Goal: Task Accomplishment & Management: Use online tool/utility

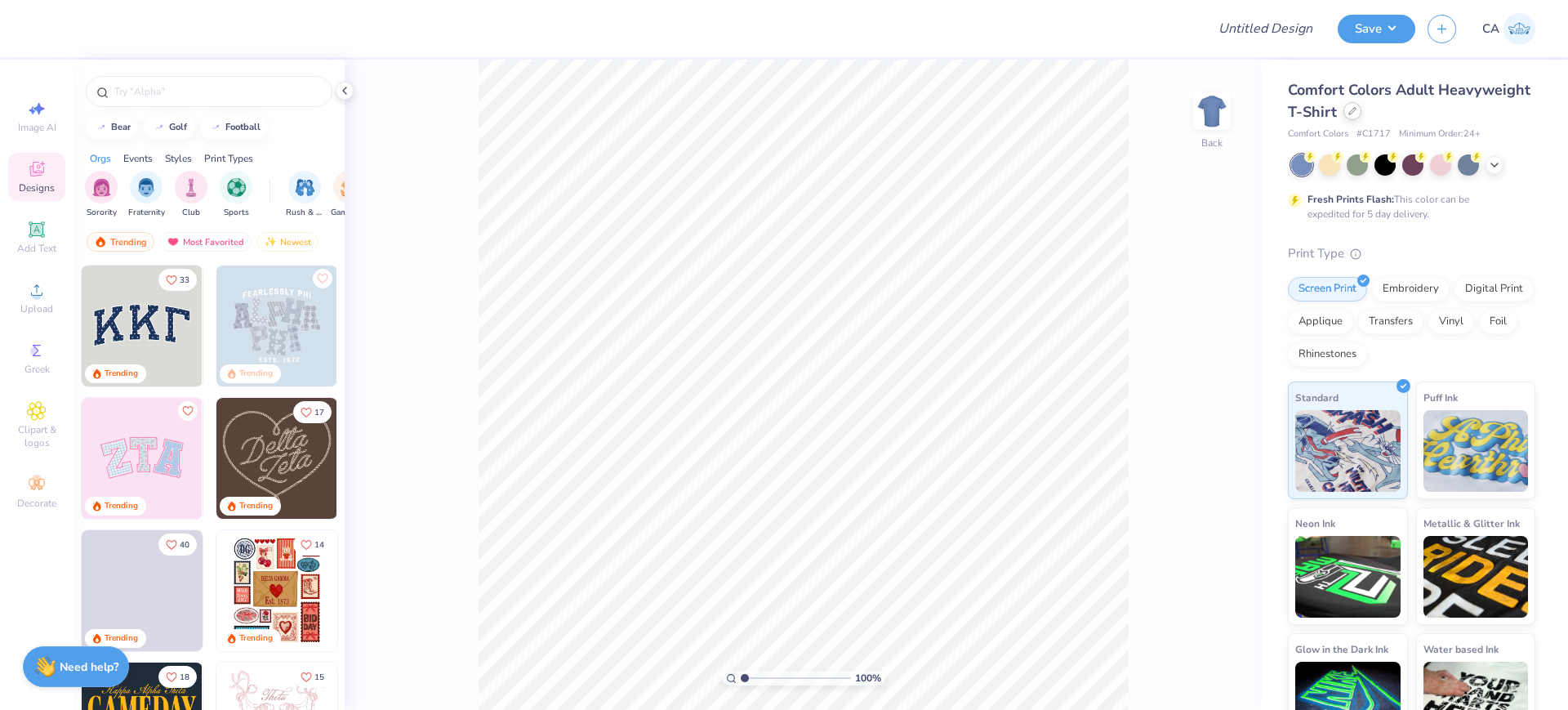
click at [1361, 117] on div at bounding box center [1352, 111] width 18 height 18
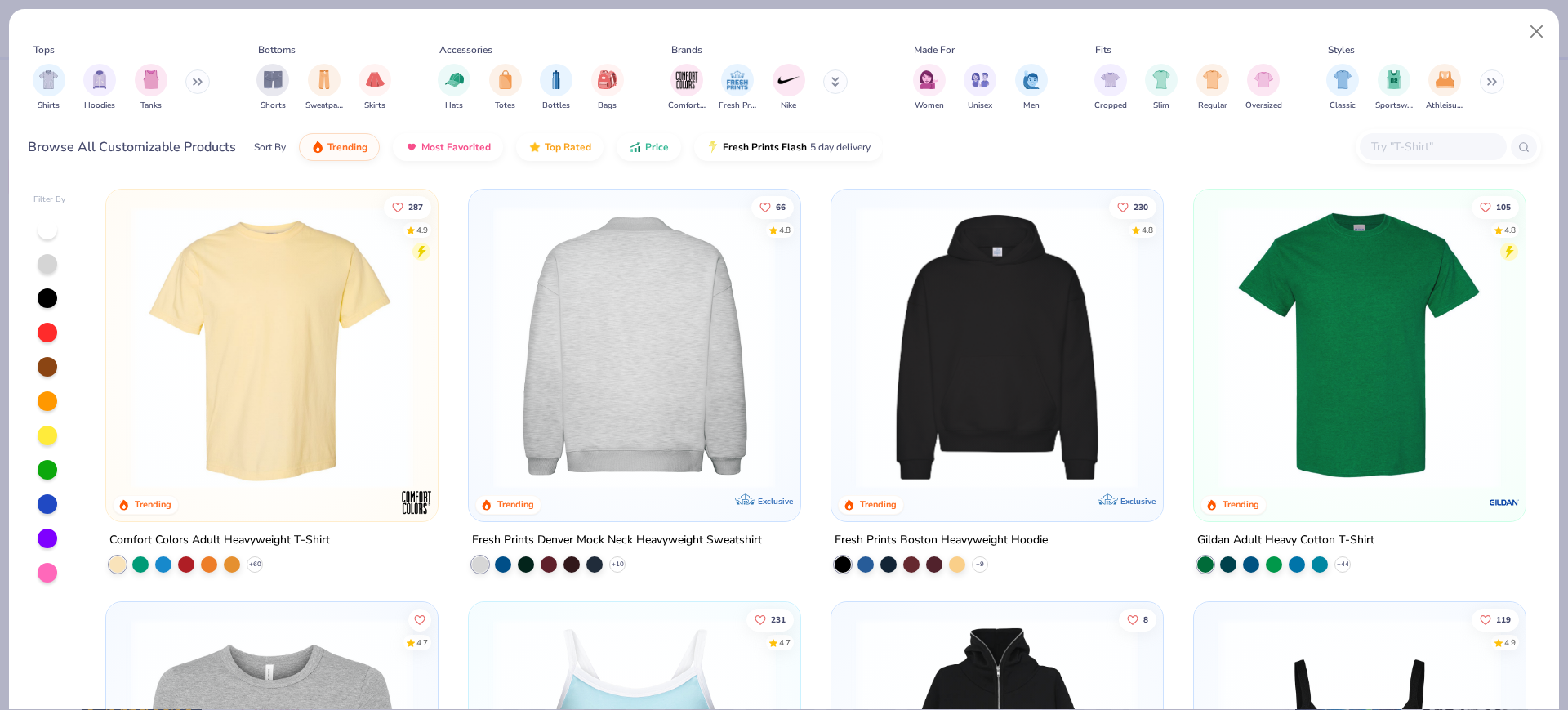
click at [1014, 368] on img at bounding box center [997, 348] width 299 height 283
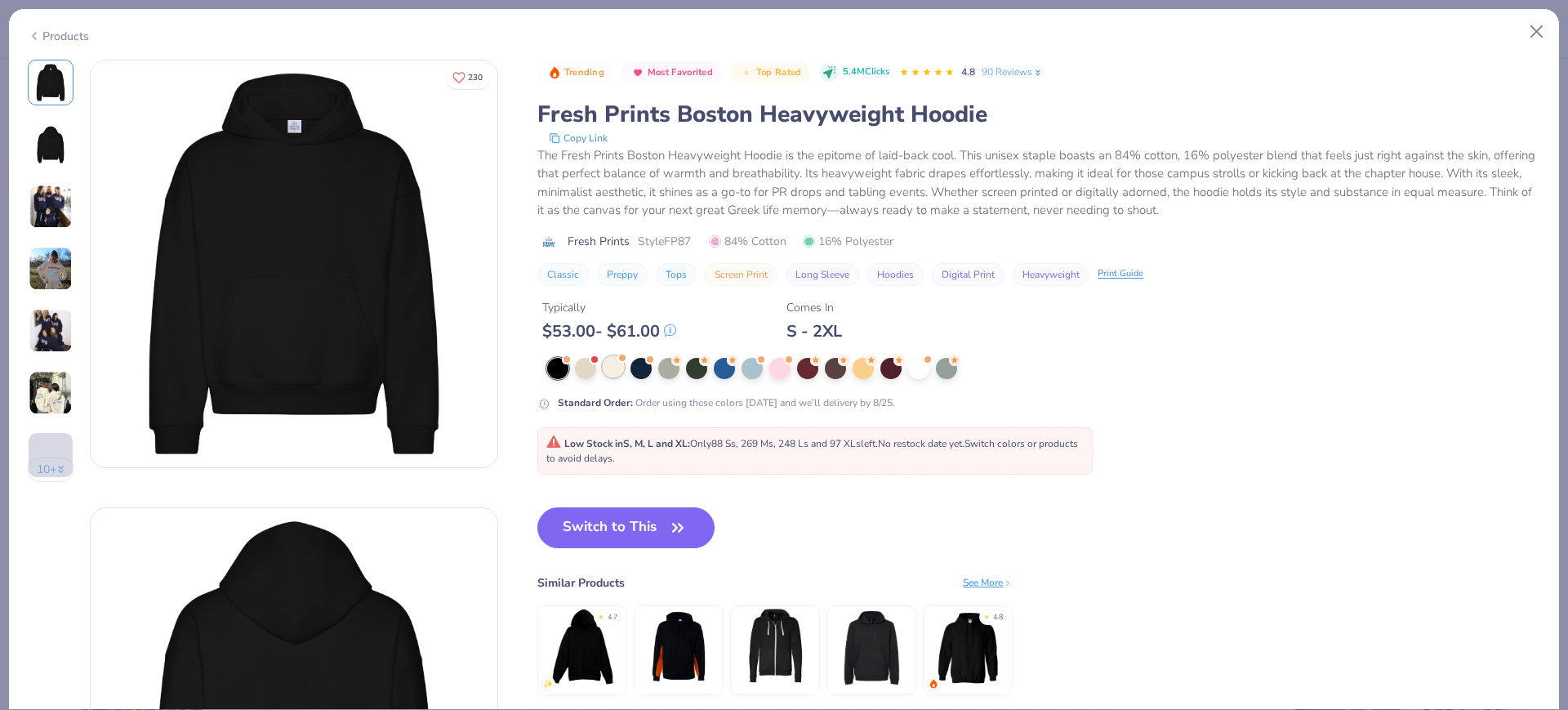
click at [614, 360] on div at bounding box center [613, 366] width 22 height 22
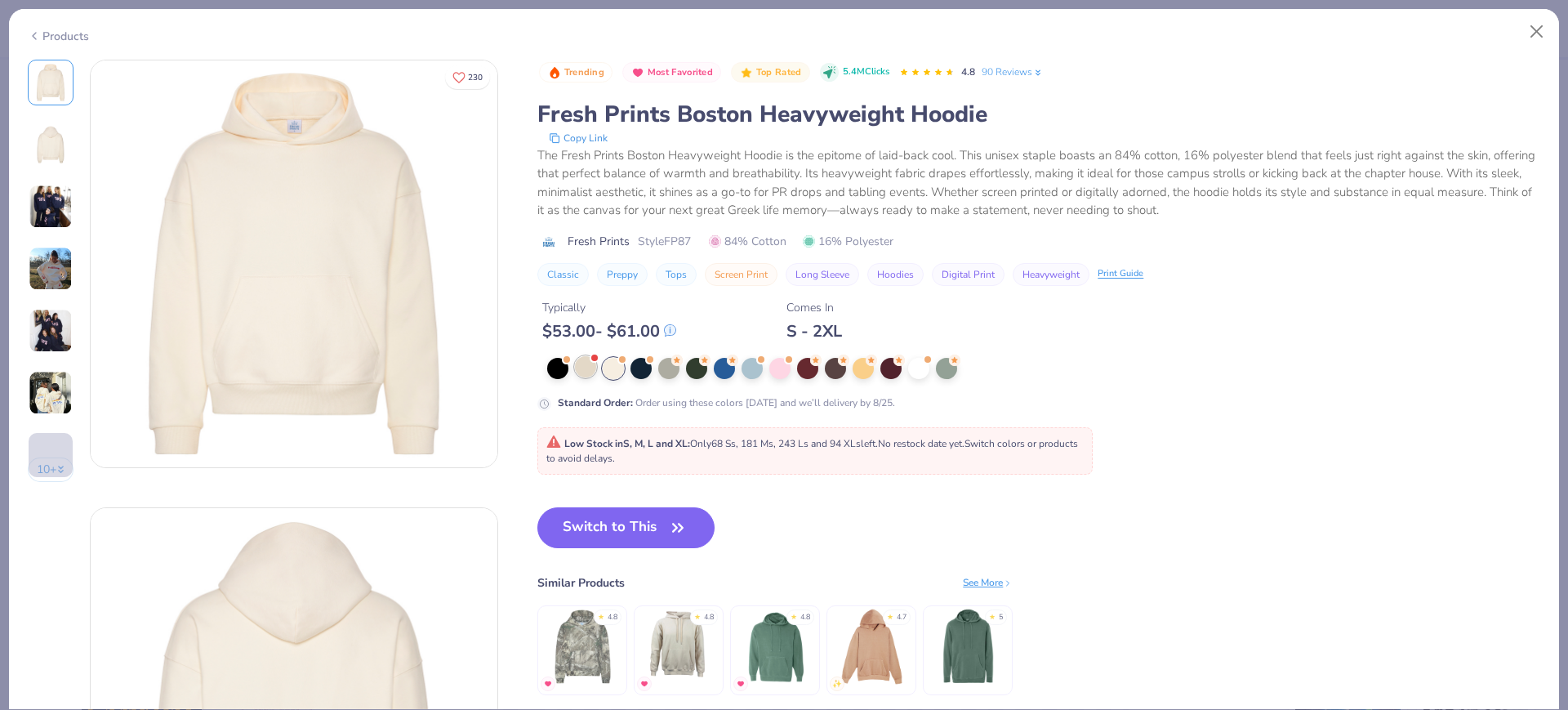
click at [576, 364] on div at bounding box center [869, 368] width 643 height 22
click at [592, 370] on div at bounding box center [585, 366] width 22 height 22
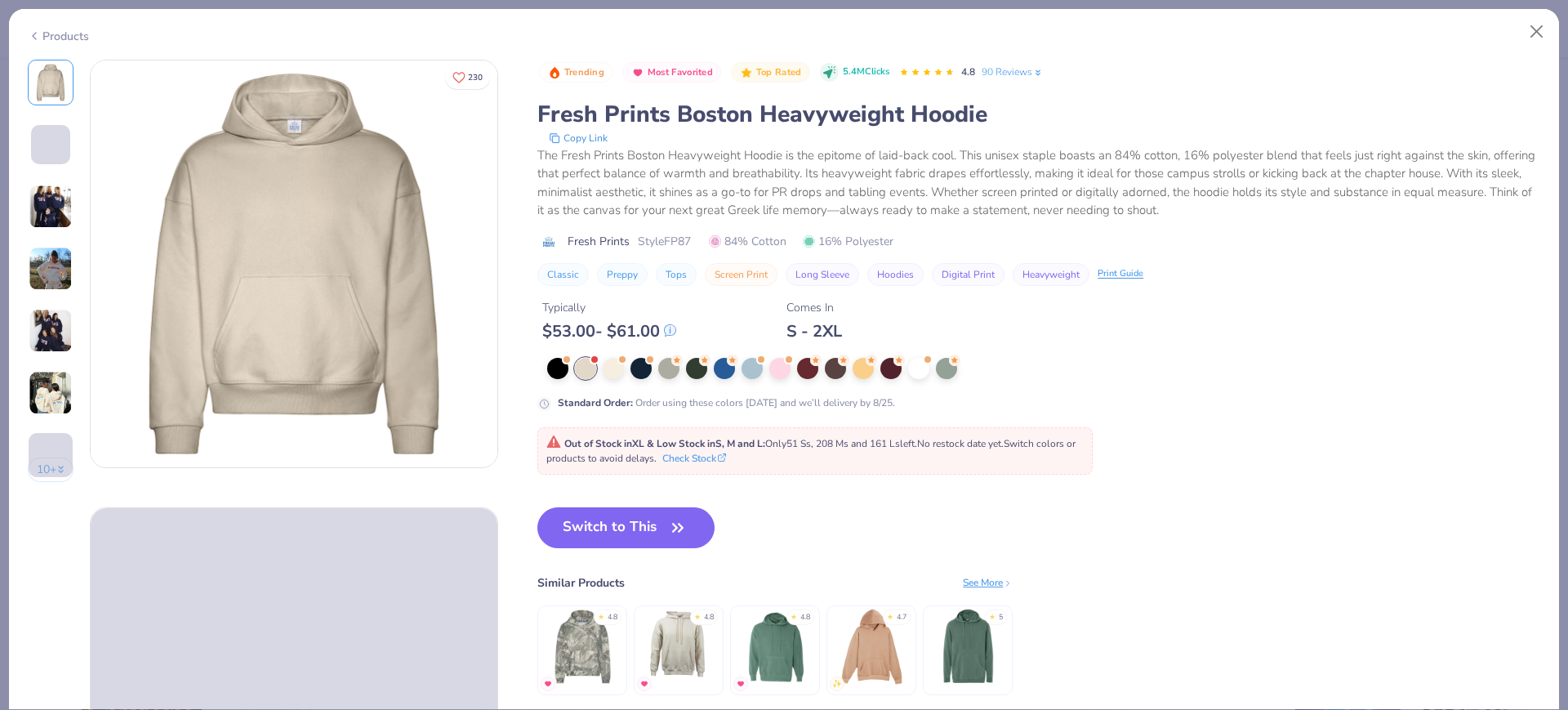
drag, startPoint x: 388, startPoint y: 291, endPoint x: 391, endPoint y: 304, distance: 13.3
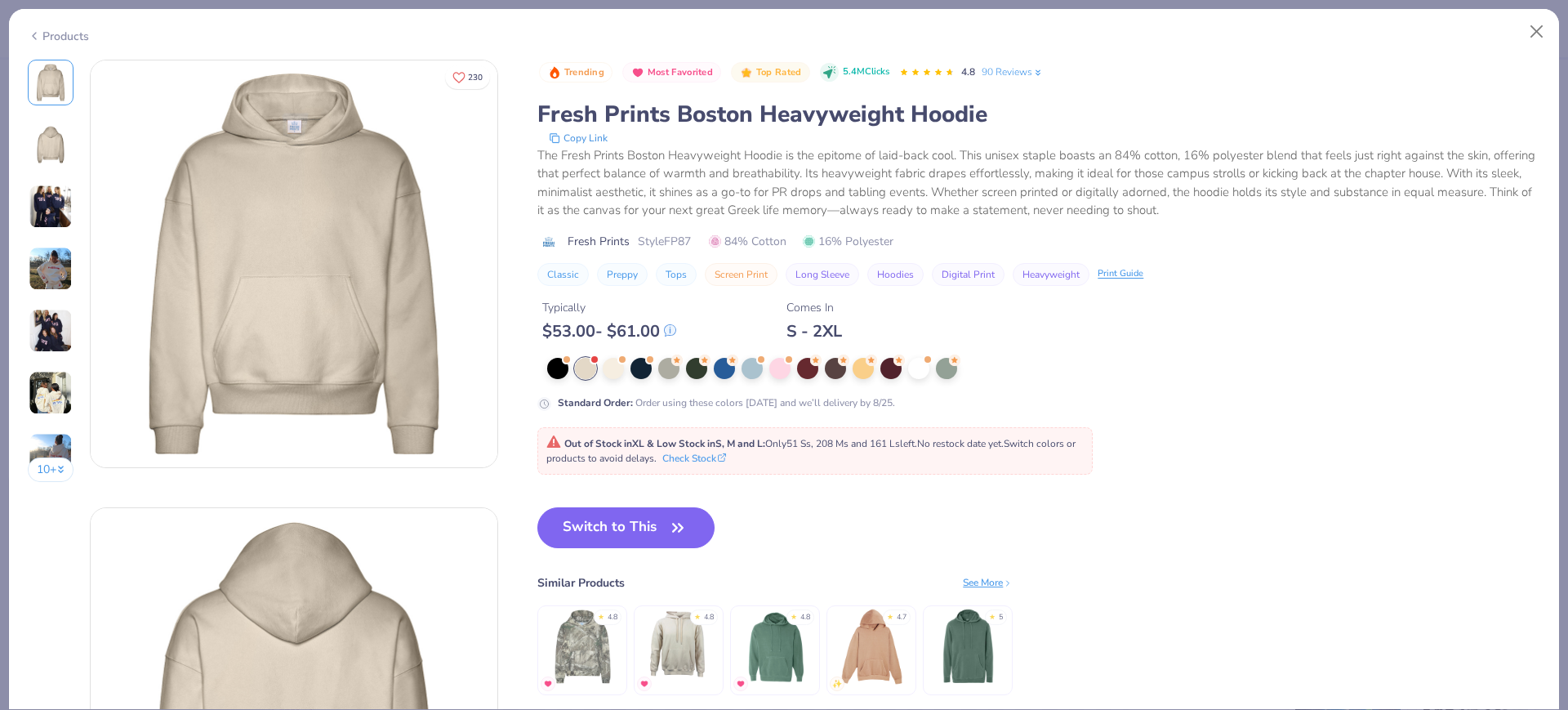
click at [680, 240] on span "Style FP87" at bounding box center [664, 242] width 53 height 17
copy span "FP87"
click at [599, 511] on button "Switch to This" at bounding box center [625, 528] width 177 height 41
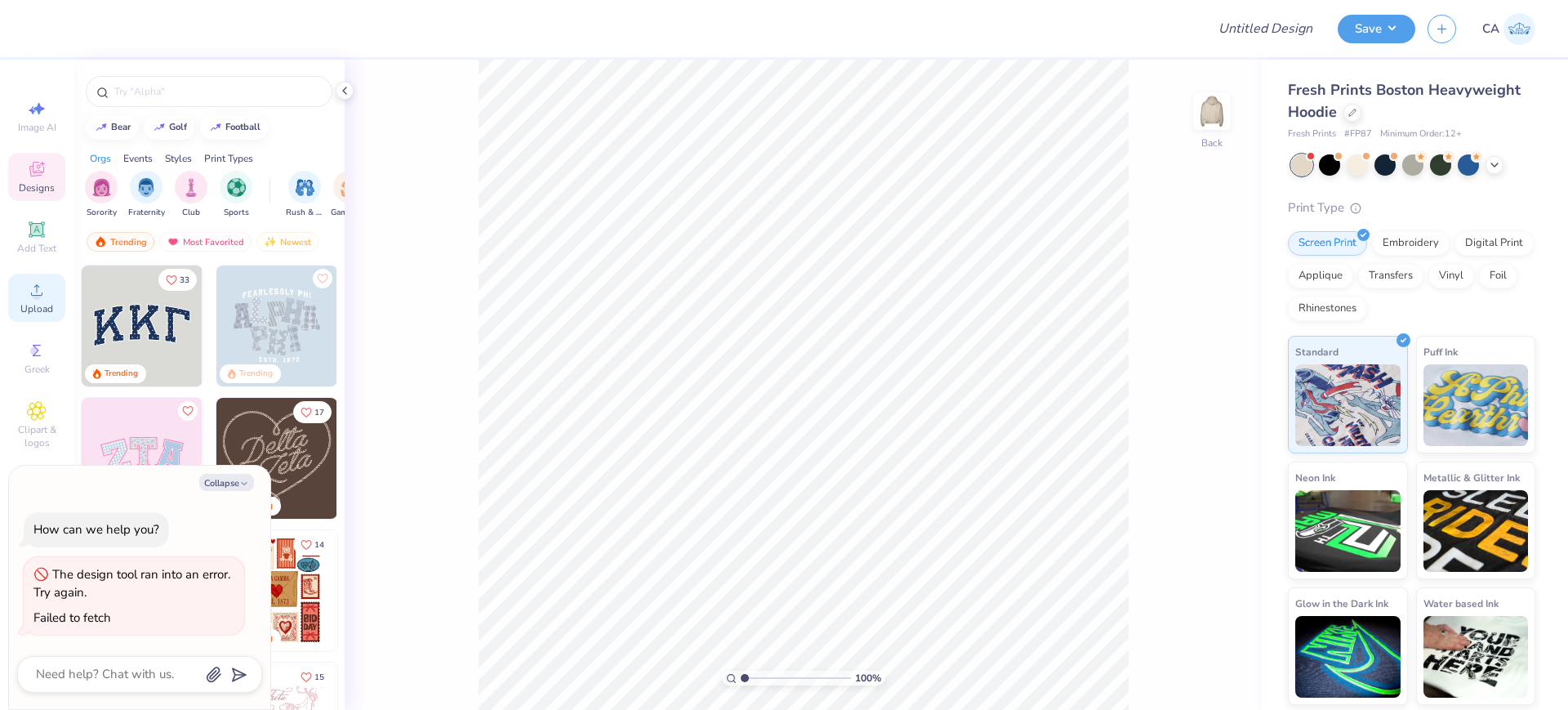
click at [40, 289] on icon at bounding box center [37, 289] width 20 height 20
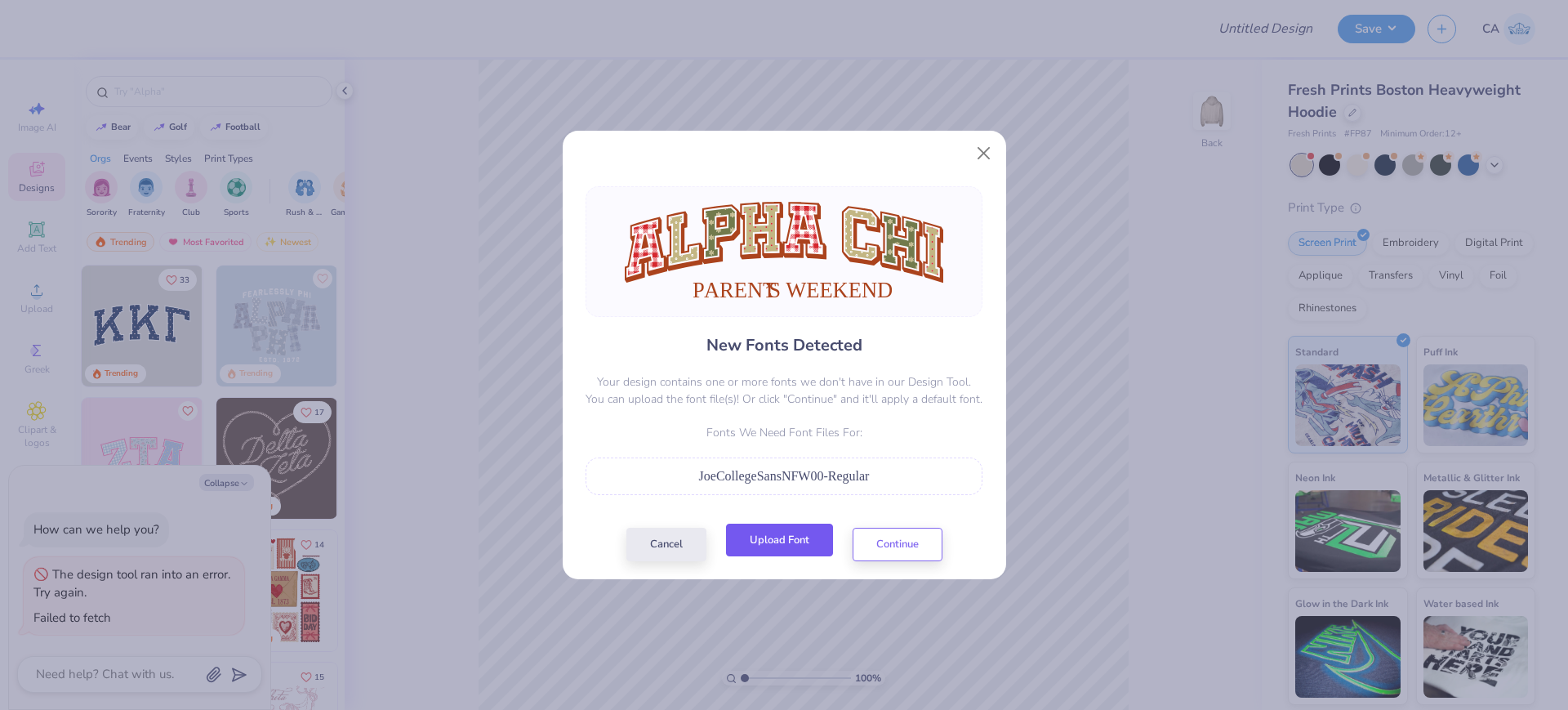
click at [814, 541] on button "Upload Font" at bounding box center [780, 540] width 107 height 34
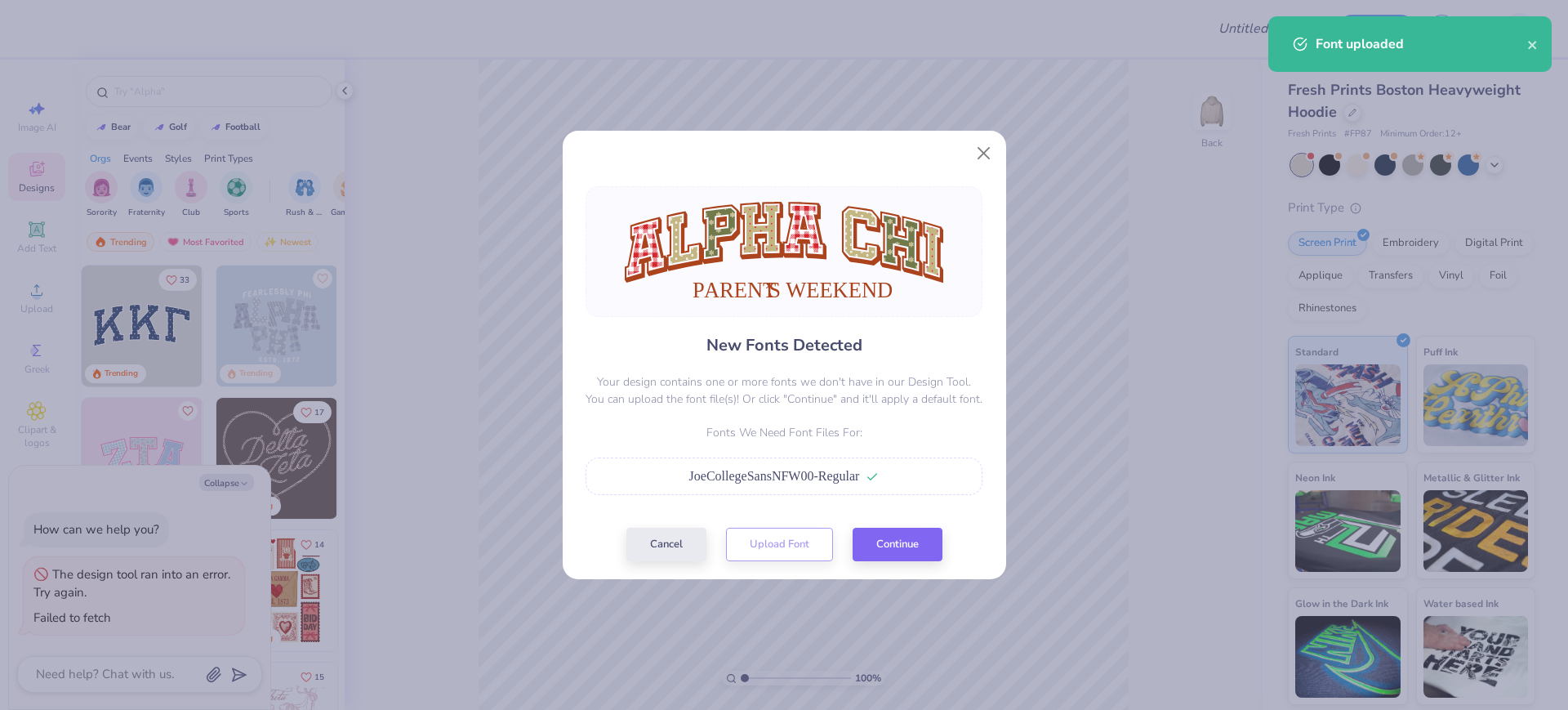
click at [899, 566] on div "New Fonts Detected Your design contains one or more fonts we don't have in our …" at bounding box center [784, 374] width 444 height 412
click at [904, 547] on button "Continue" at bounding box center [898, 540] width 90 height 34
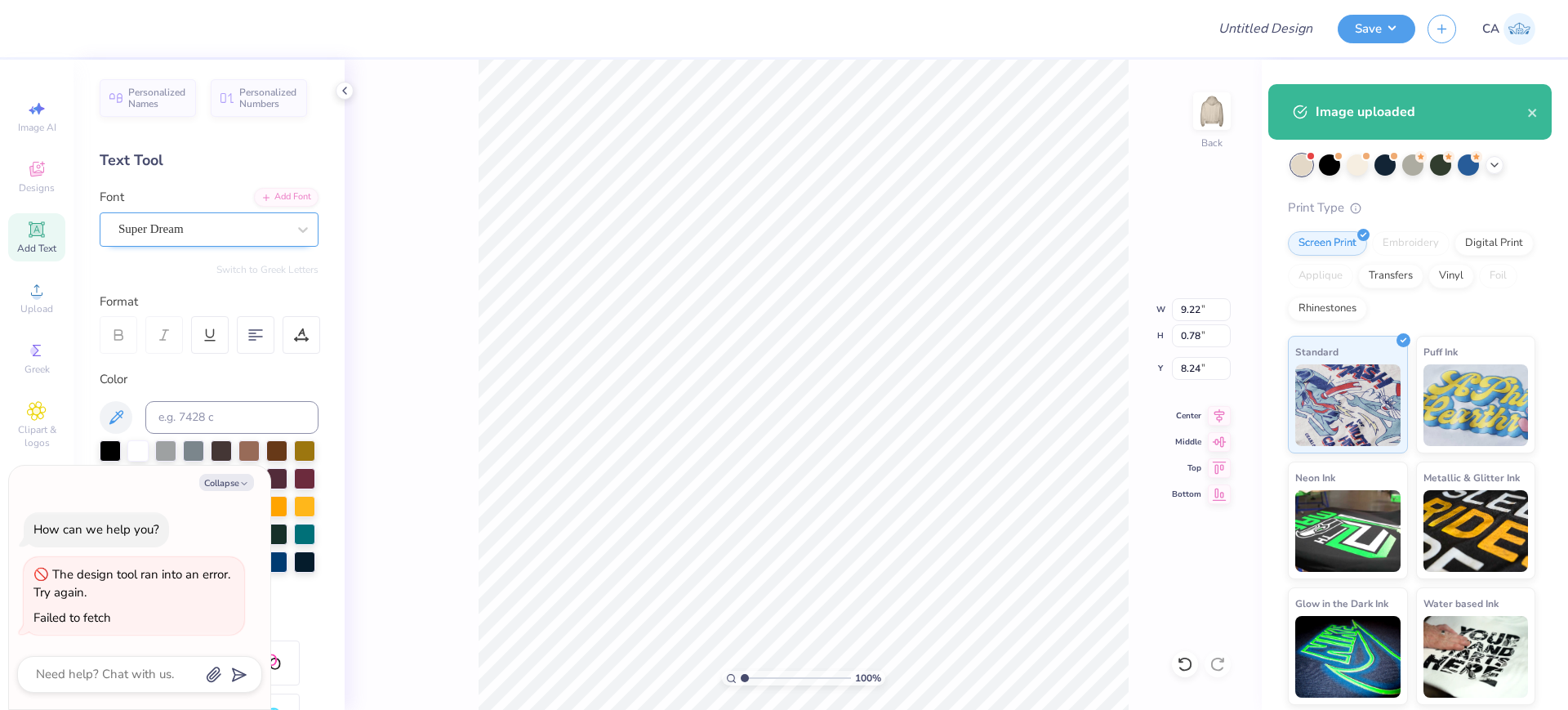
click at [140, 234] on div "Super Dream" at bounding box center [202, 229] width 171 height 25
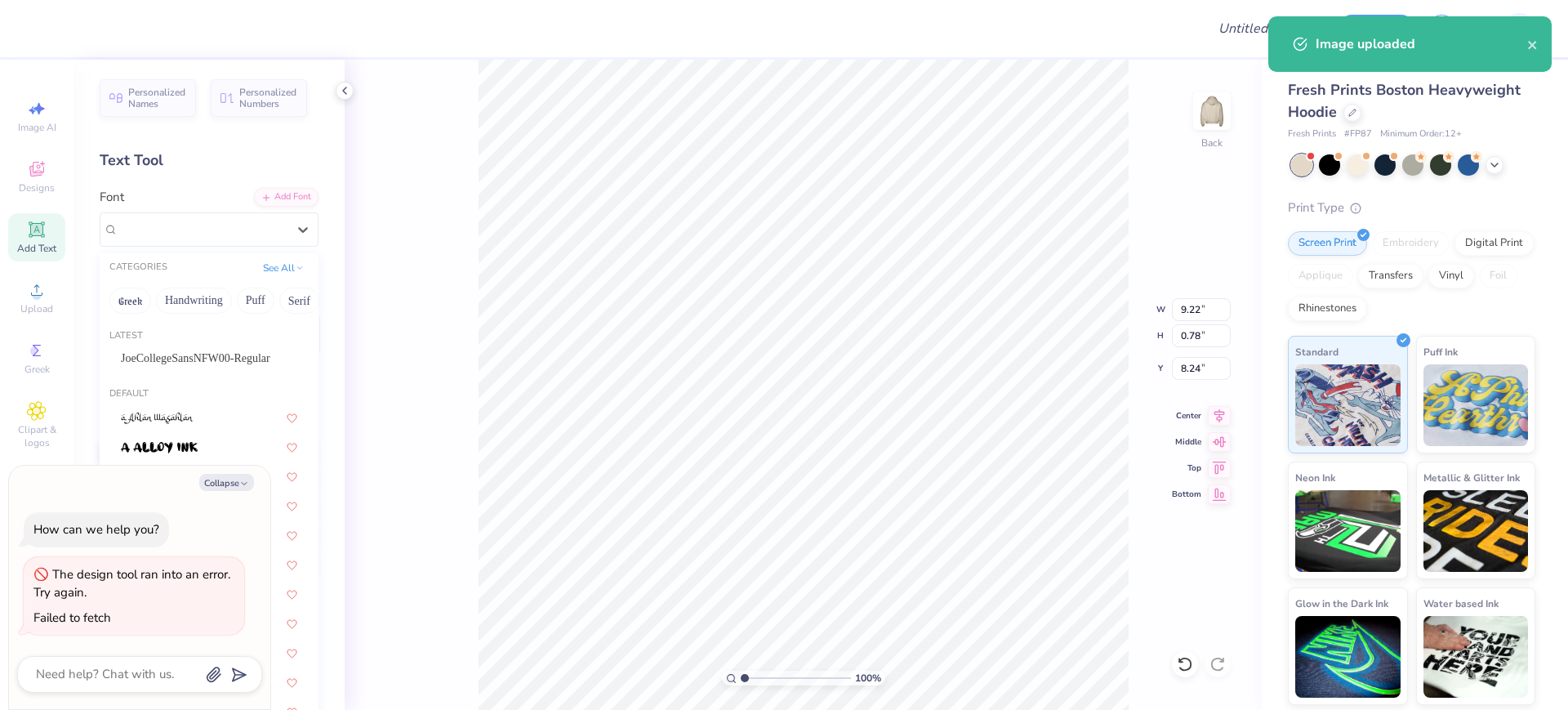
click at [163, 355] on span "JoeCollegeSansNFW00-Regular" at bounding box center [196, 358] width 150 height 17
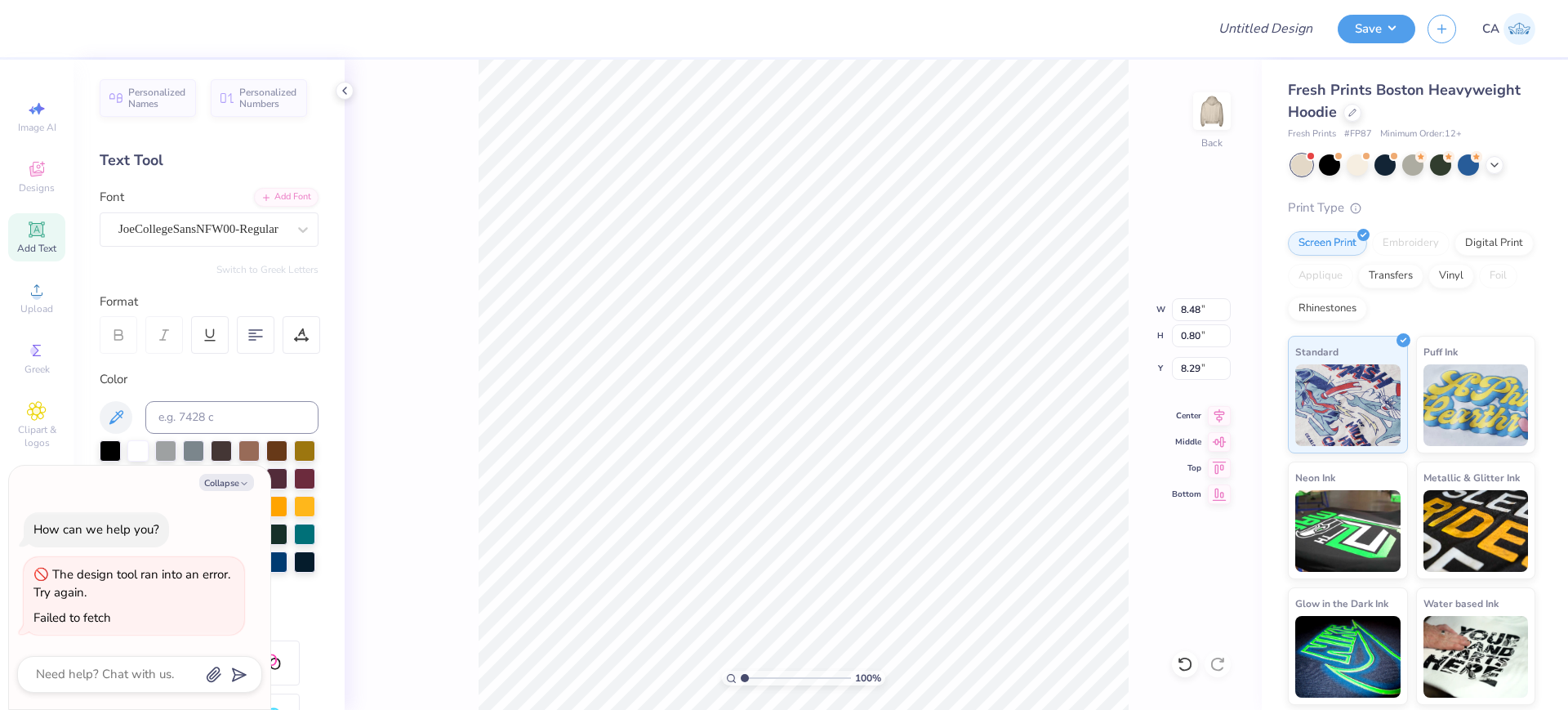
type textarea "x"
type input "8.48"
type input "0.80"
type input "8.29"
click at [1226, 410] on icon at bounding box center [1219, 413] width 22 height 20
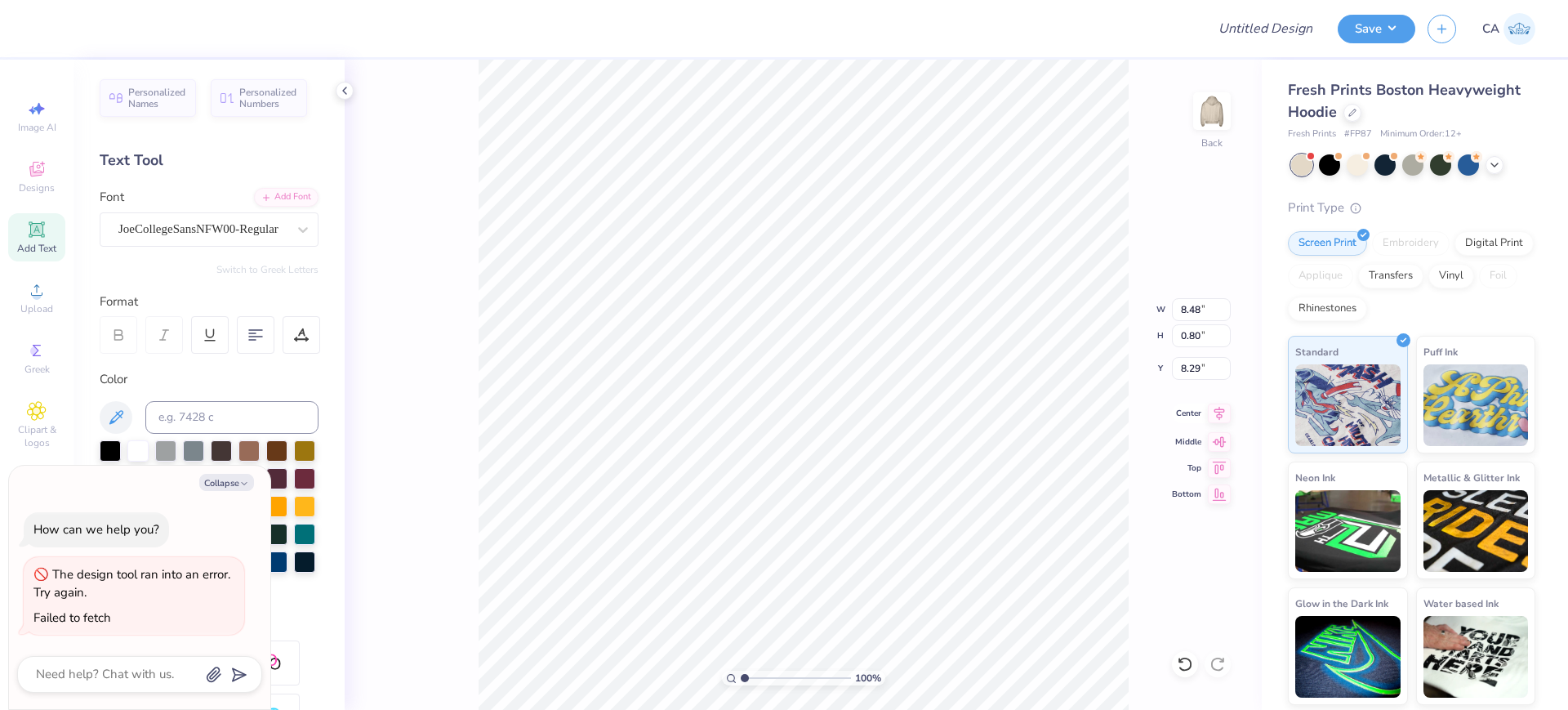
click at [1219, 416] on icon at bounding box center [1219, 413] width 10 height 14
type textarea "x"
click at [1192, 311] on input "15.00" at bounding box center [1201, 309] width 59 height 22
type input "12"
type textarea "x"
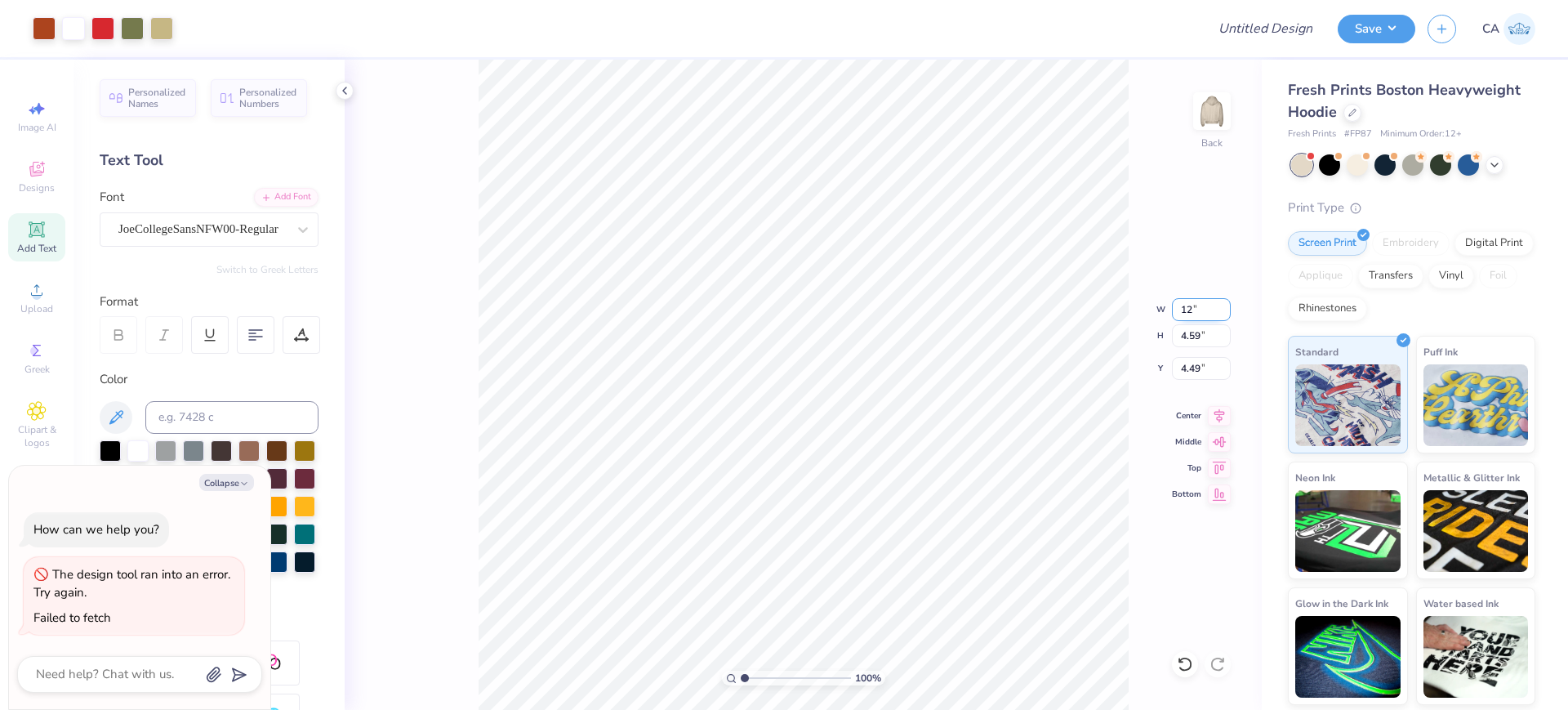
type input "12.00"
type input "3.68"
click at [1207, 377] on input "4.95" at bounding box center [1201, 368] width 59 height 22
type input "2"
type input "3"
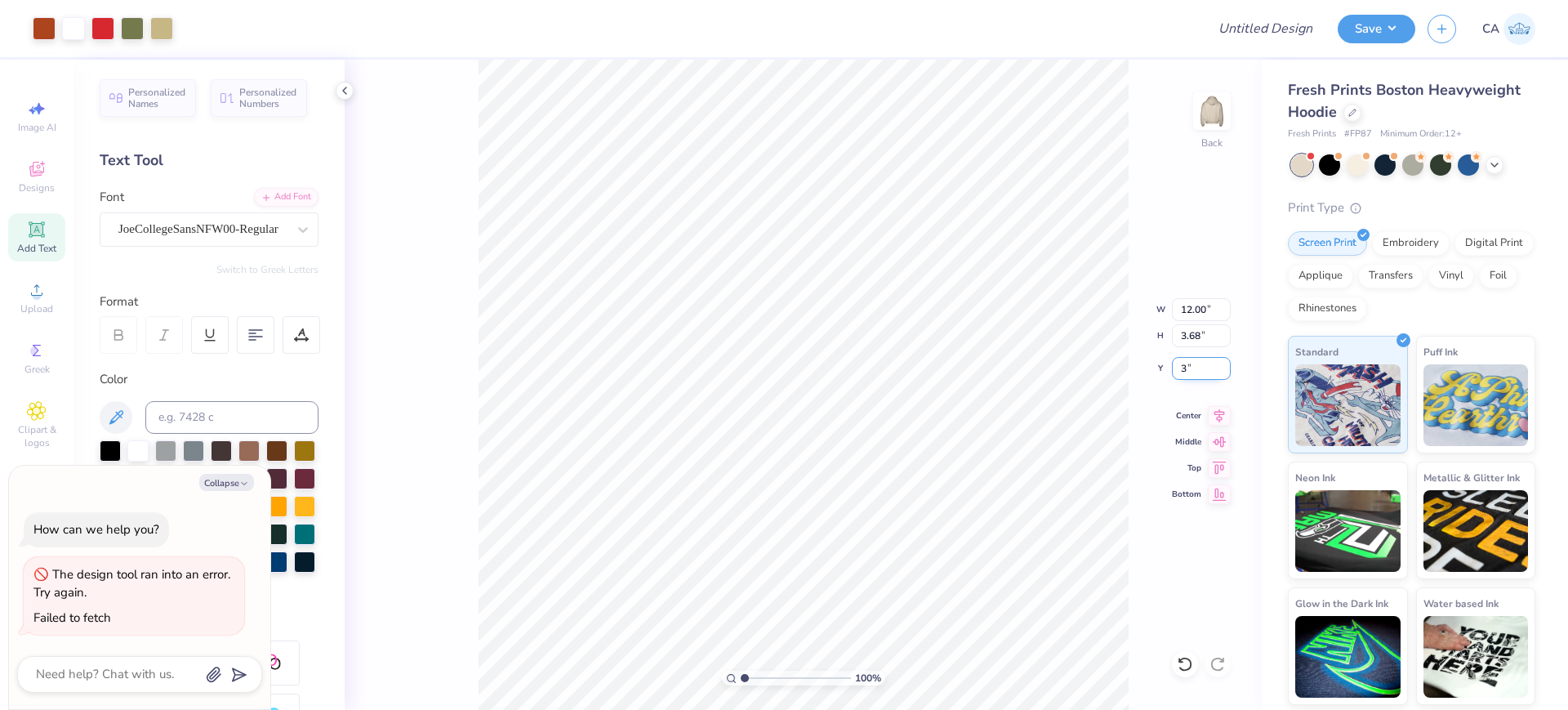
type textarea "x"
type input "3.00"
click at [1193, 380] on div "100 % Back W 12.00 12.00 " H 3.68 3.68 " Y 3.00 3.00 " Center Middle Top Bottom" at bounding box center [803, 385] width 917 height 650
click at [1195, 372] on div "100 % Back" at bounding box center [803, 385] width 917 height 650
type textarea "x"
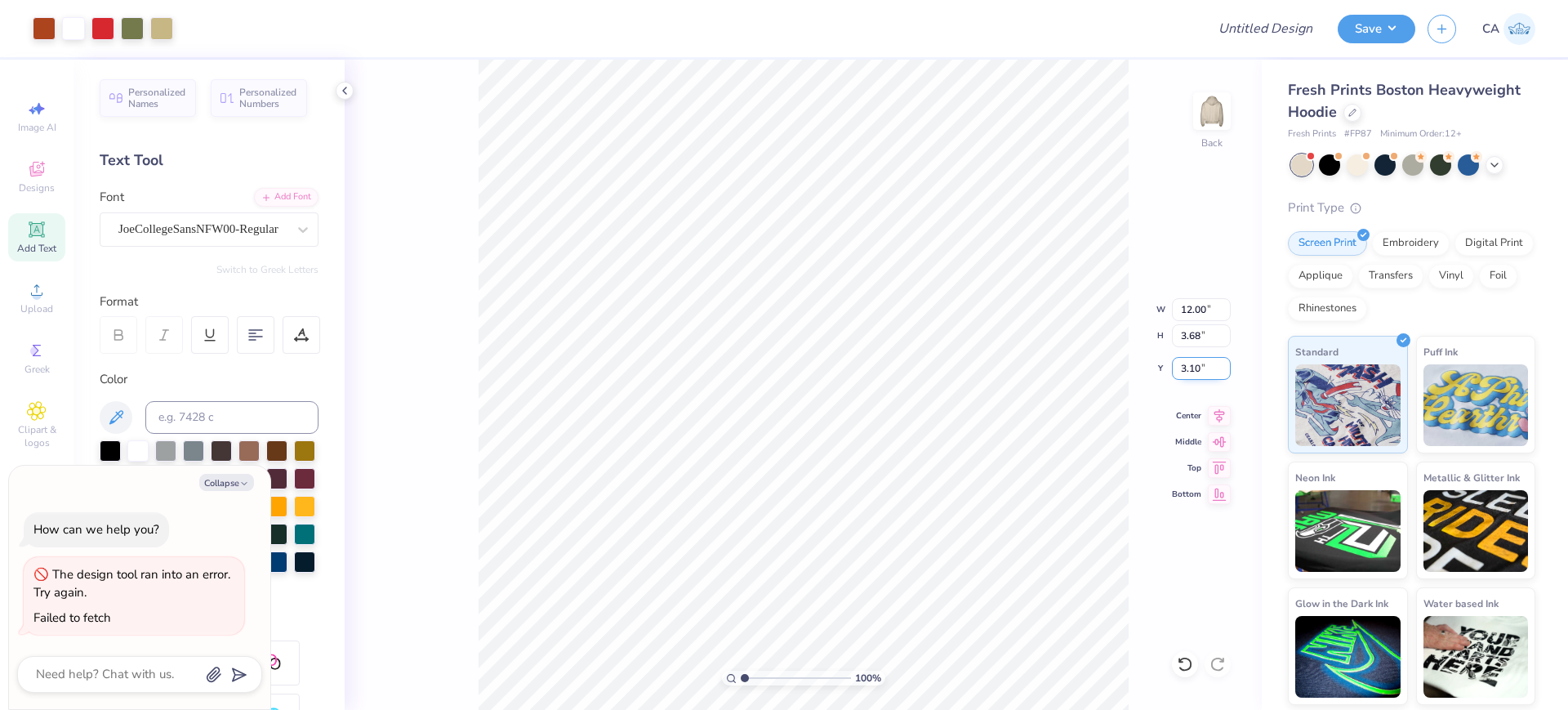
click at [1191, 366] on input "3.10" at bounding box center [1201, 368] width 59 height 22
type input "3"
type textarea "x"
type input "3.00"
type textarea "x"
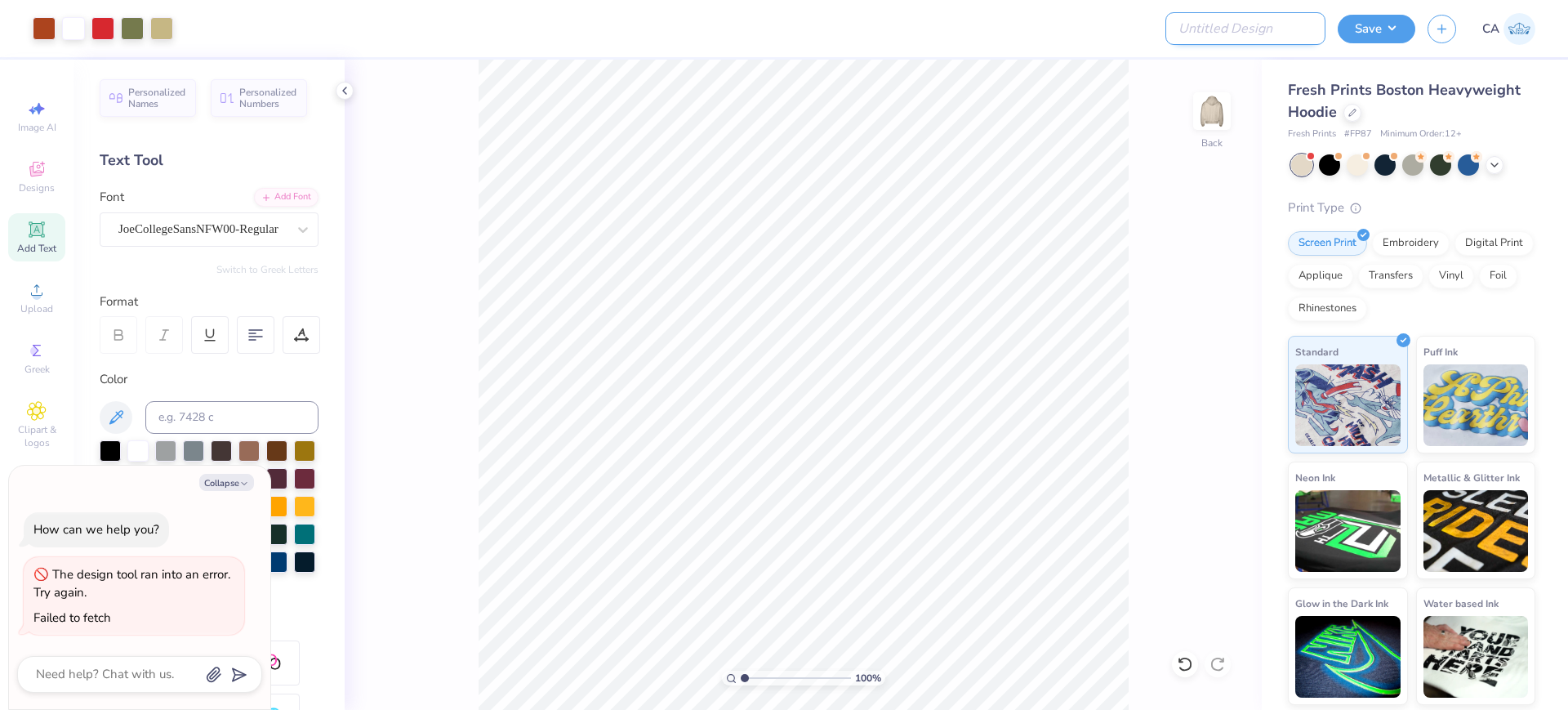
click at [1231, 32] on input "Design Title" at bounding box center [1245, 28] width 160 height 33
paste input "FPS239209"
type input "FPS239209"
type textarea "x"
type input "FPS239209"
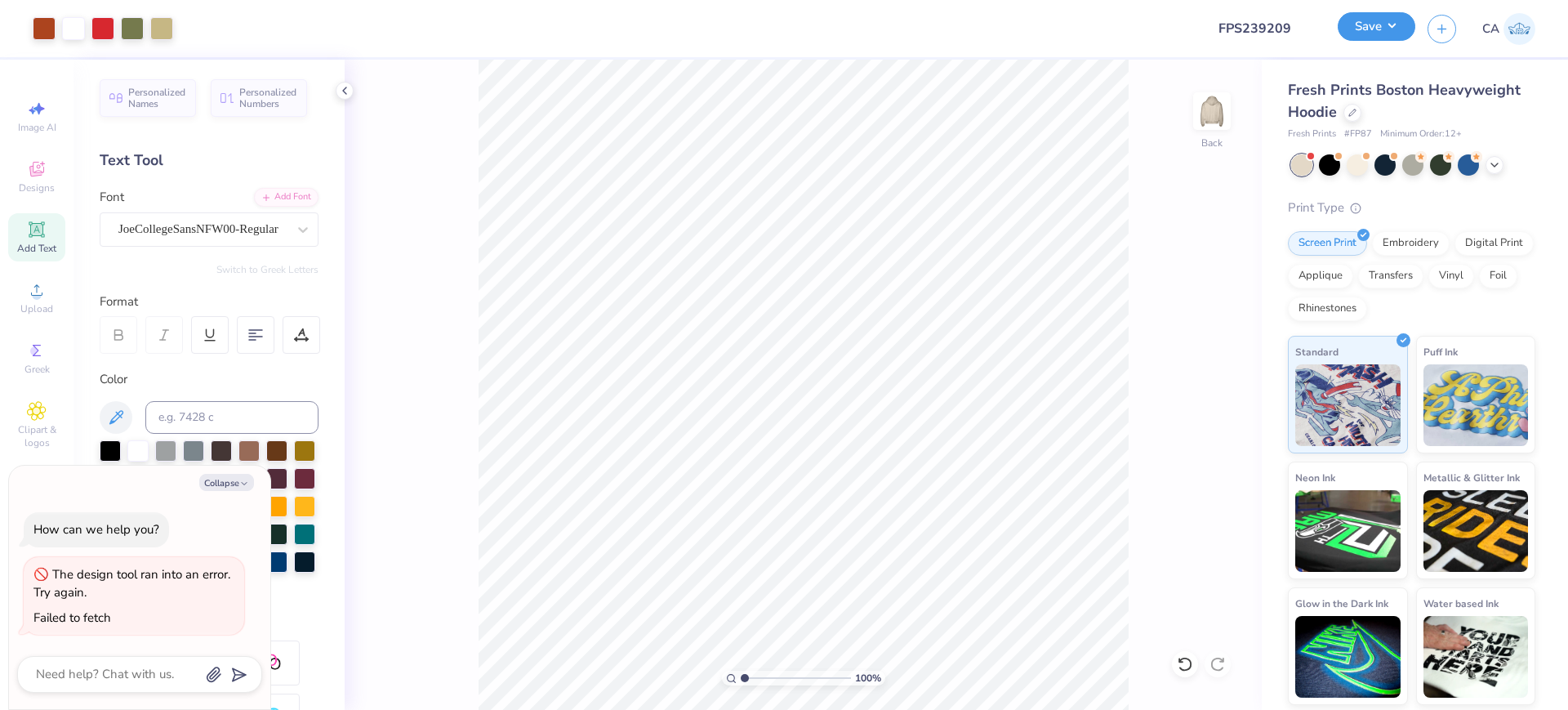
click at [1388, 36] on button "Save" at bounding box center [1376, 26] width 78 height 29
type textarea "x"
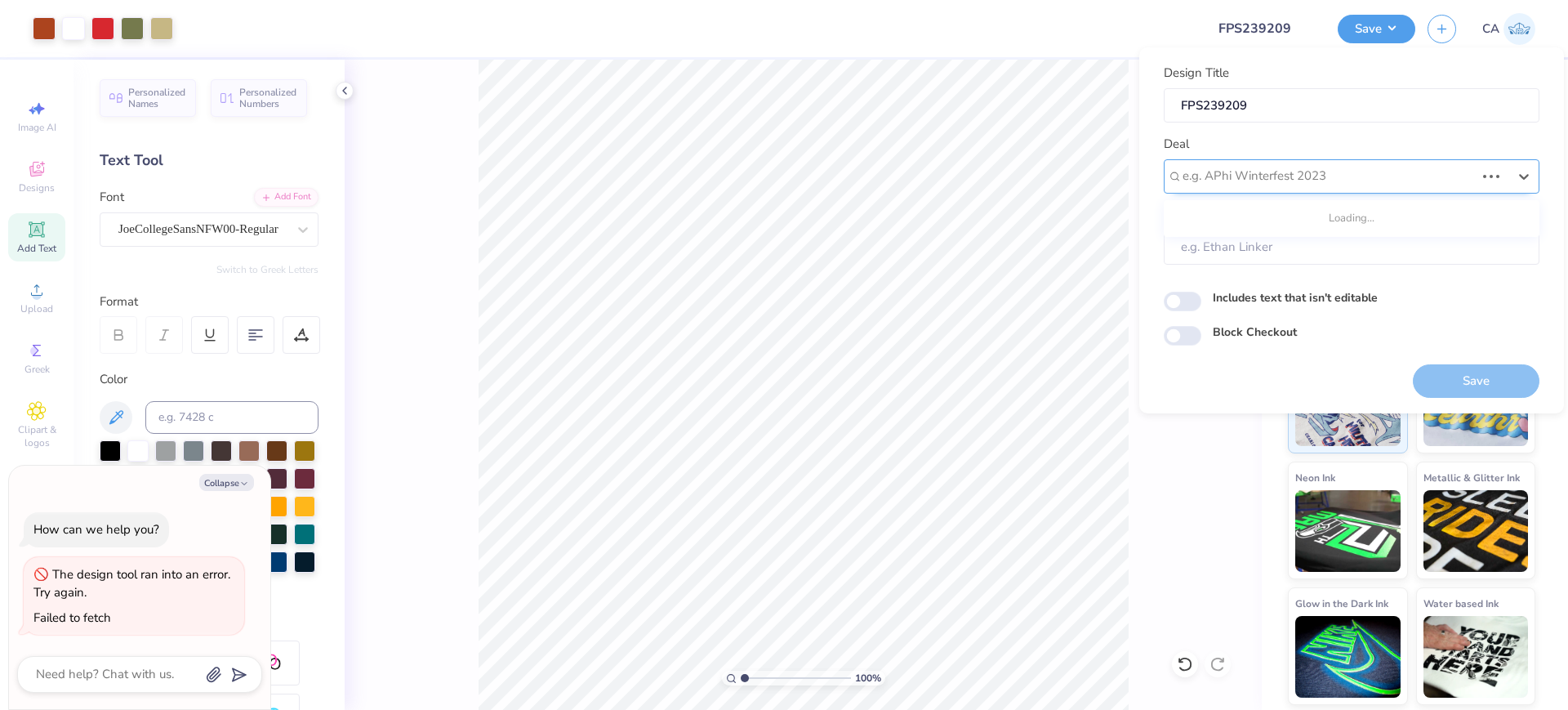
click at [1272, 184] on div at bounding box center [1328, 176] width 292 height 22
click at [1296, 212] on div "Design Tool Gallery" at bounding box center [1351, 220] width 362 height 27
type input "design tool gall"
type textarea "x"
type input "Design Tool Gallery User"
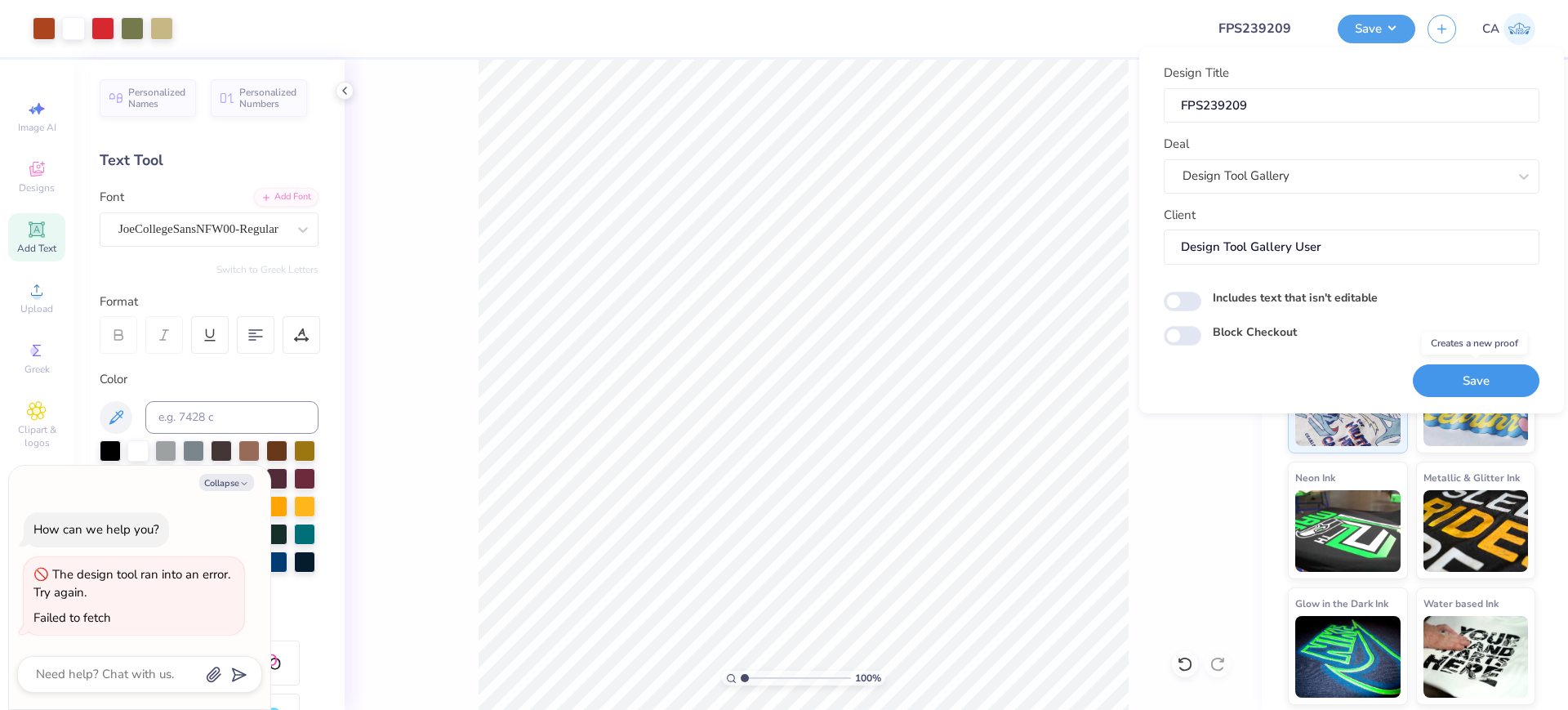
click at [1451, 379] on button "Save" at bounding box center [1475, 381] width 126 height 34
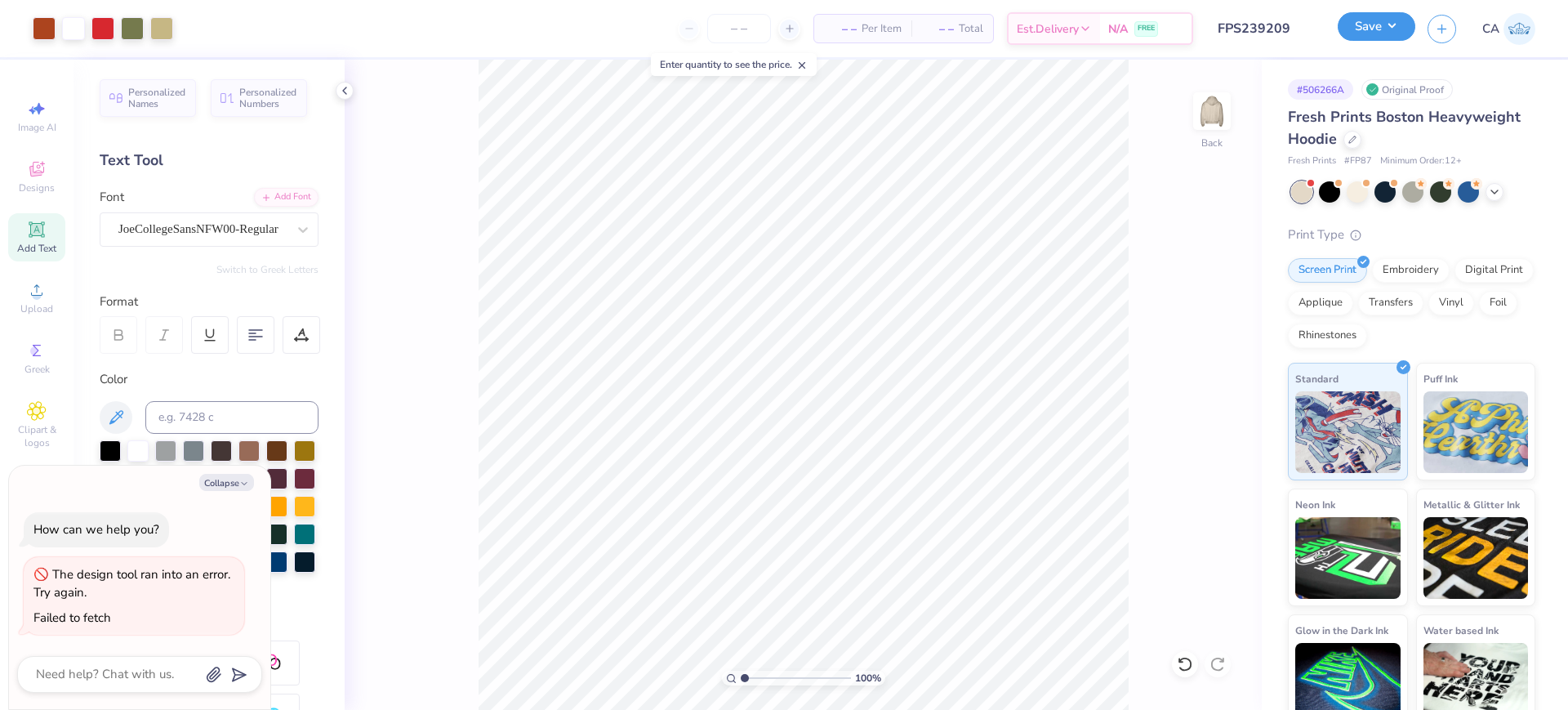
click at [1377, 32] on button "Save" at bounding box center [1376, 26] width 78 height 29
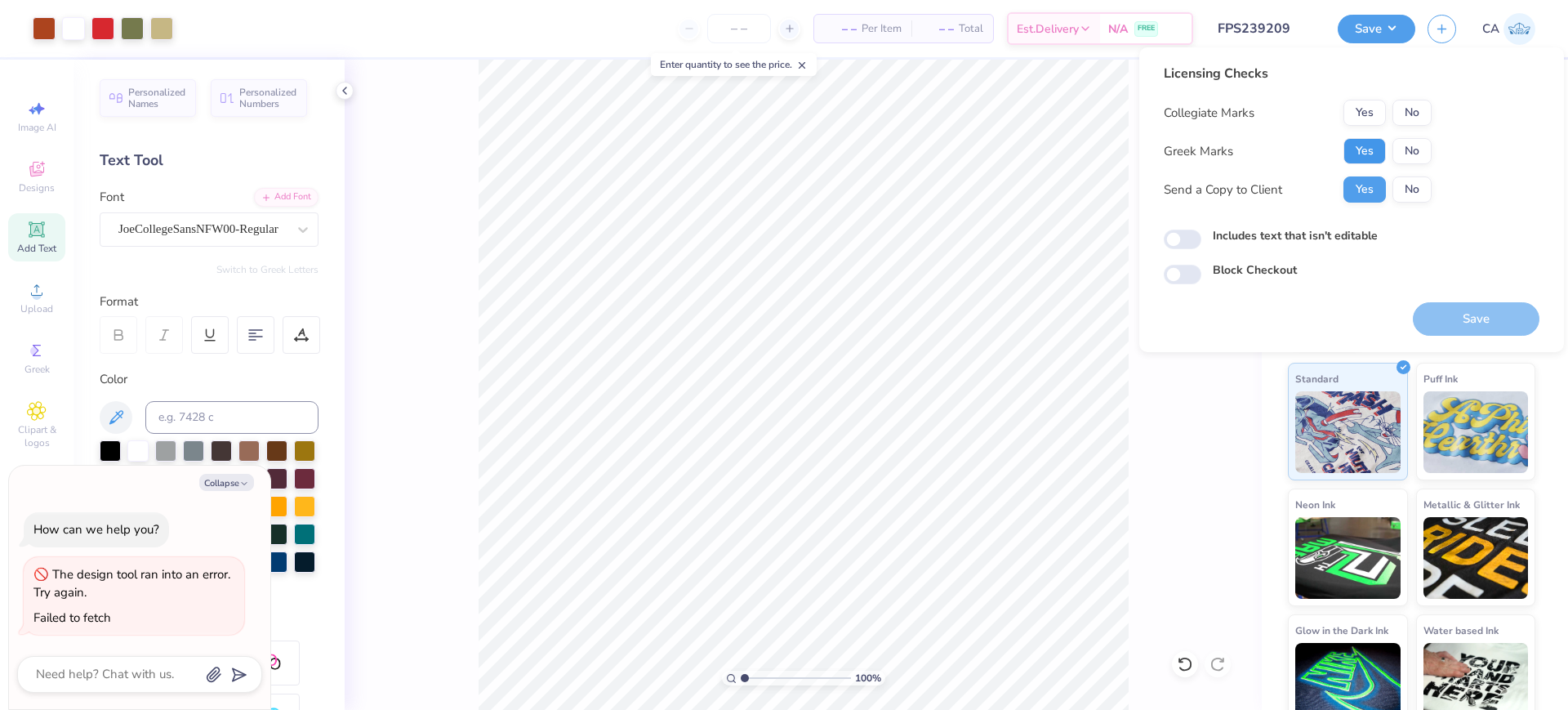
click at [1356, 146] on button "Yes" at bounding box center [1364, 151] width 42 height 26
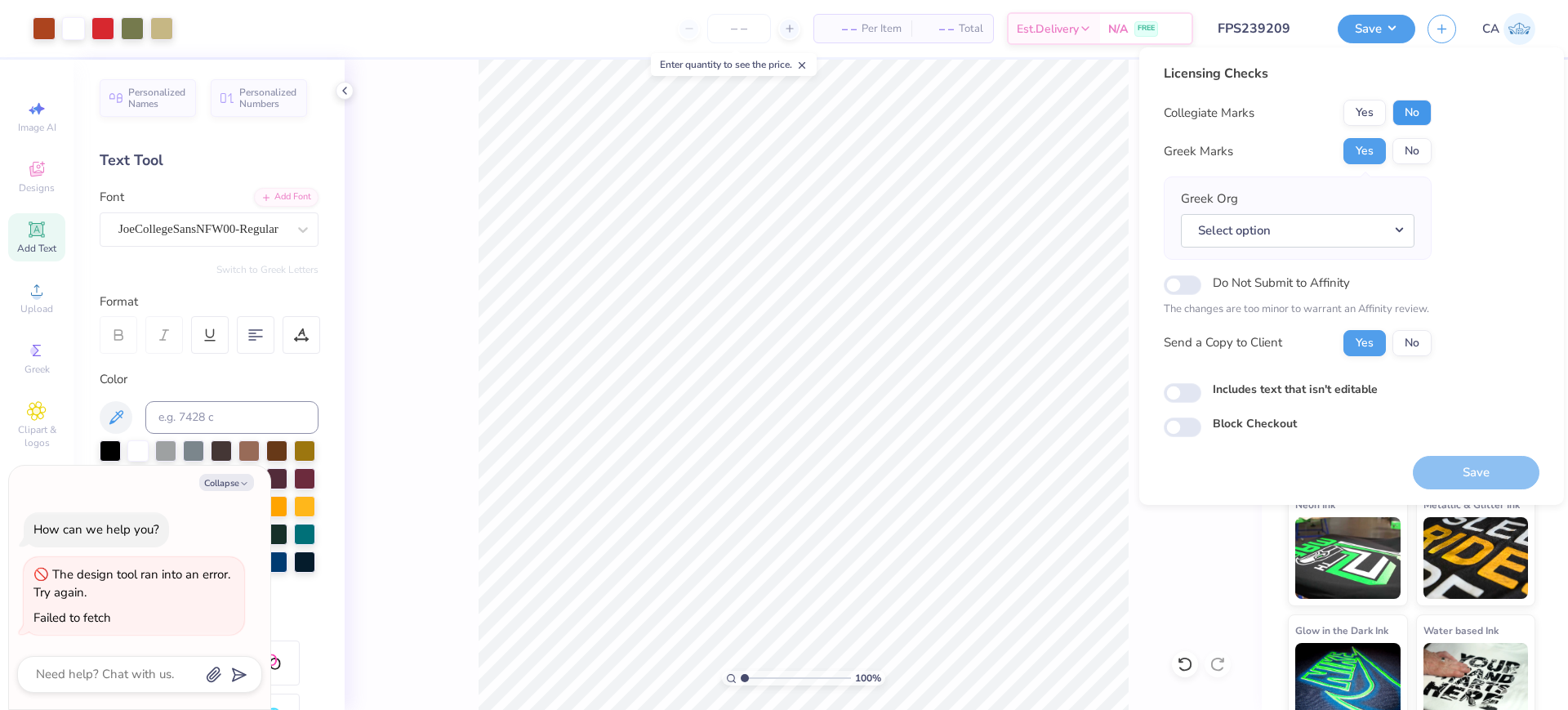
click at [1422, 114] on button "No" at bounding box center [1412, 112] width 39 height 26
click at [1395, 227] on button "Select option" at bounding box center [1297, 231] width 234 height 34
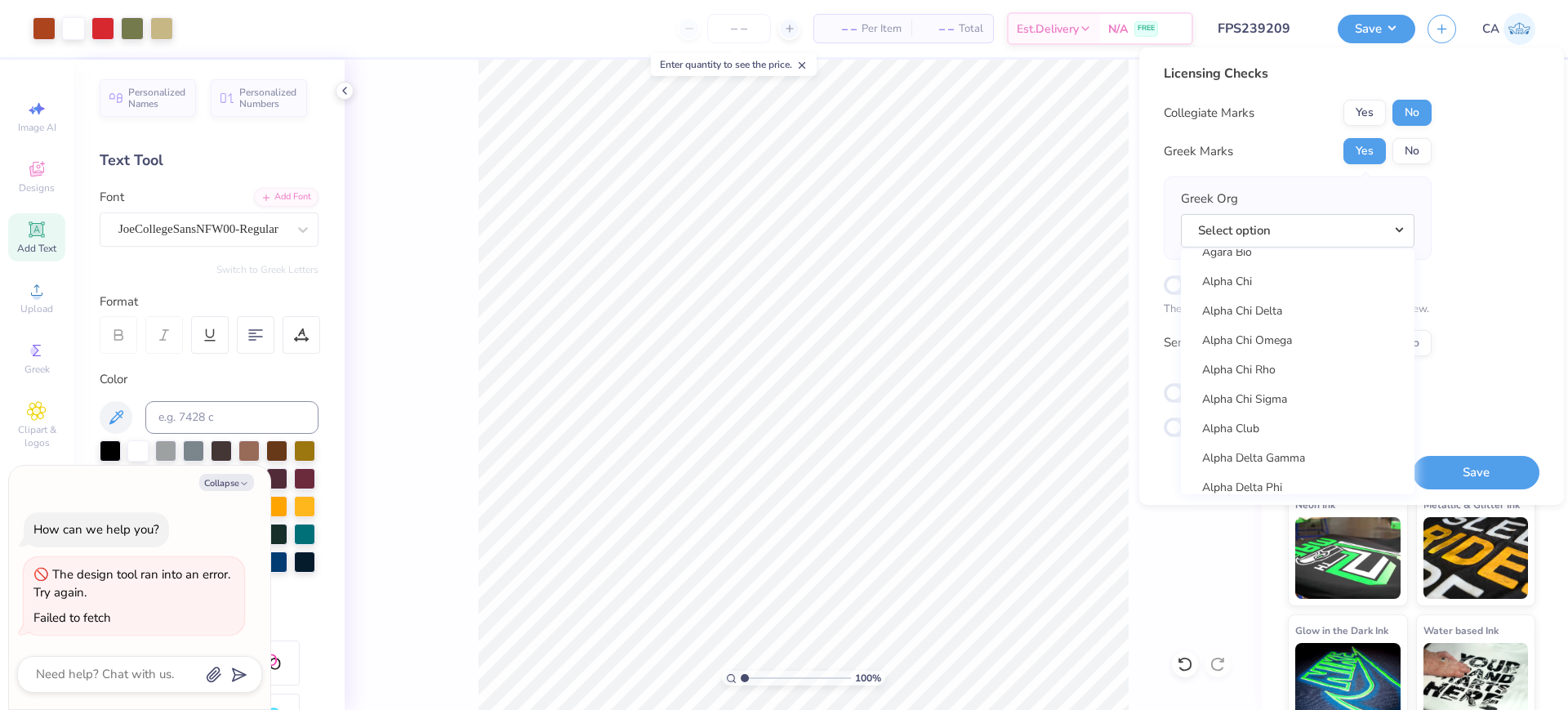
scroll to position [62, 0]
click at [1328, 432] on link "Alpha Chi Omega" at bounding box center [1297, 442] width 221 height 27
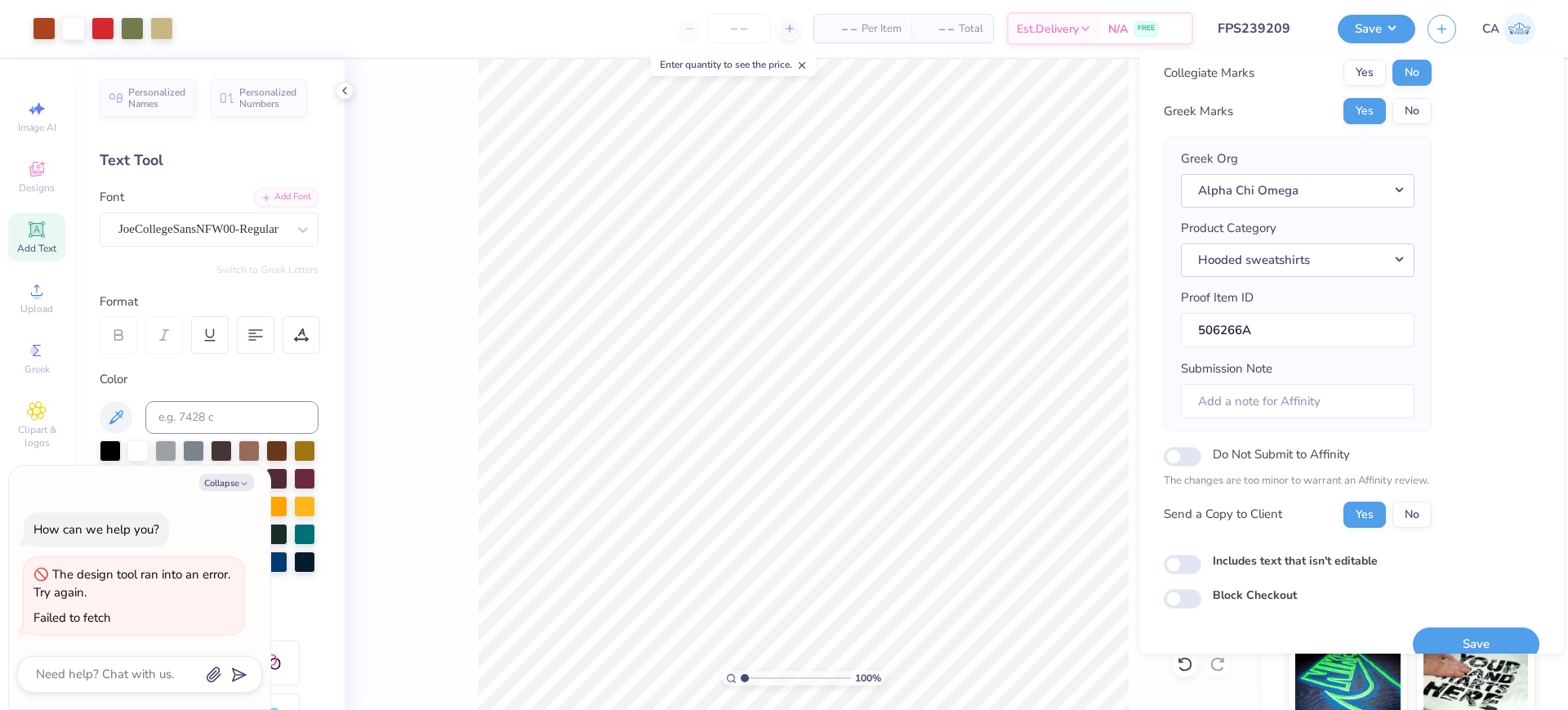
scroll to position [66, 0]
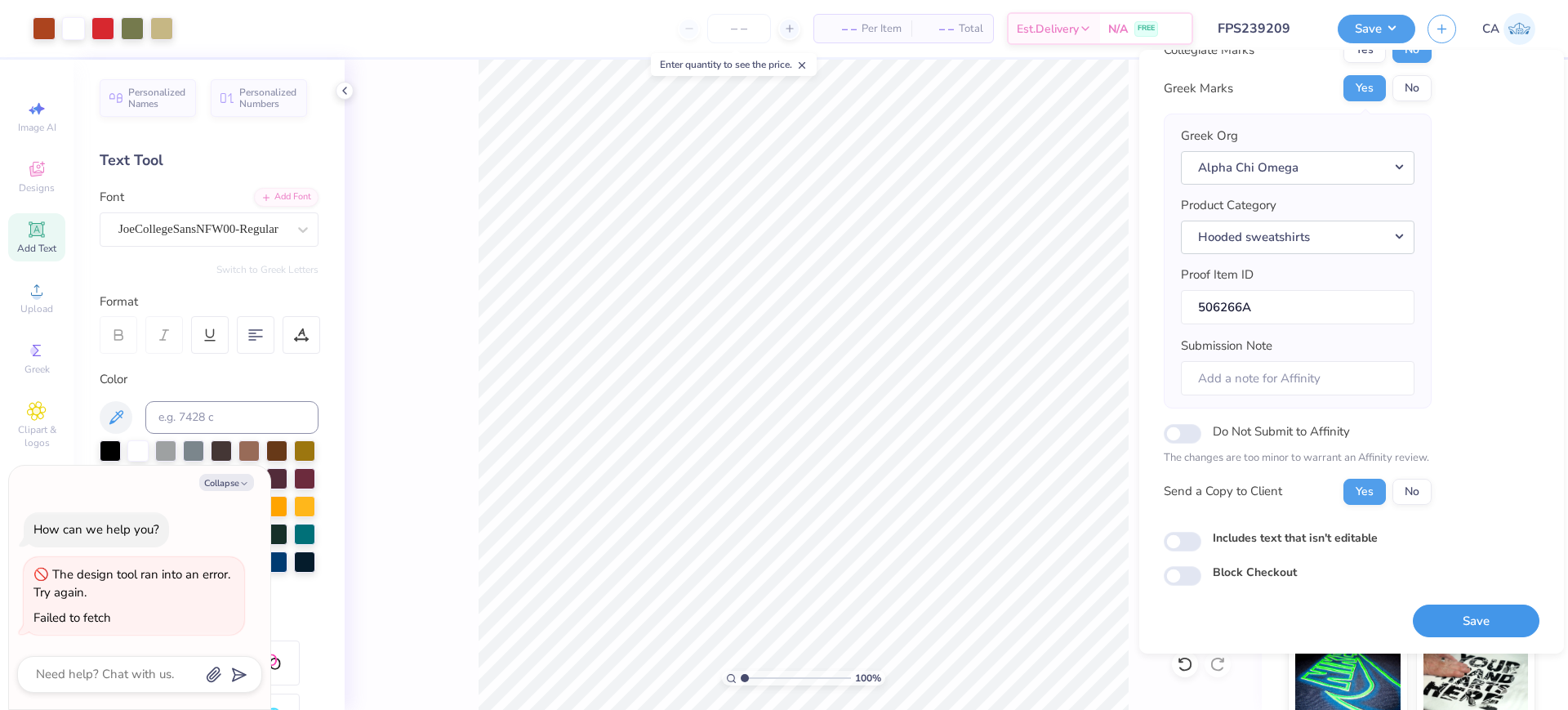
click at [1507, 614] on button "Save" at bounding box center [1475, 622] width 126 height 34
type textarea "x"
